Goal: Transaction & Acquisition: Purchase product/service

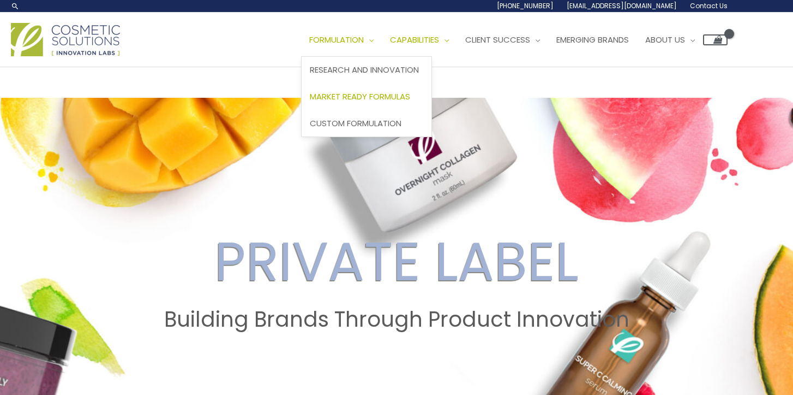
click at [310, 102] on span "Market Ready Formulas" at bounding box center [360, 96] width 100 height 11
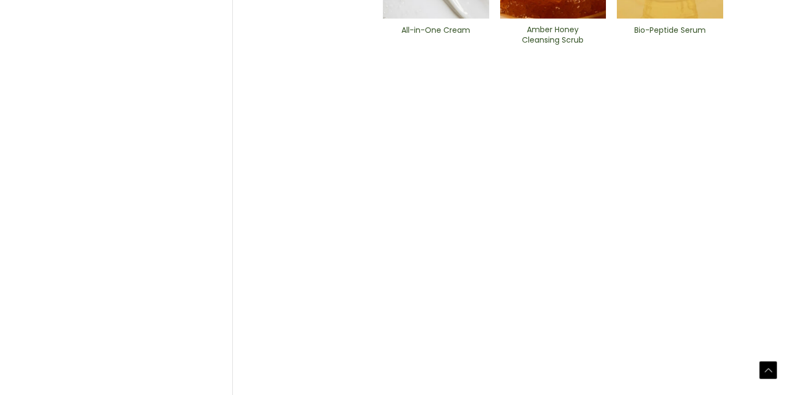
scroll to position [687, 0]
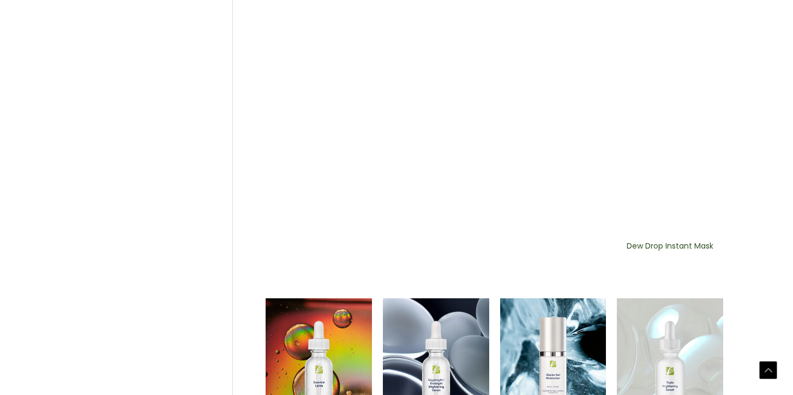
scroll to position [757, 0]
